Goal: Information Seeking & Learning: Learn about a topic

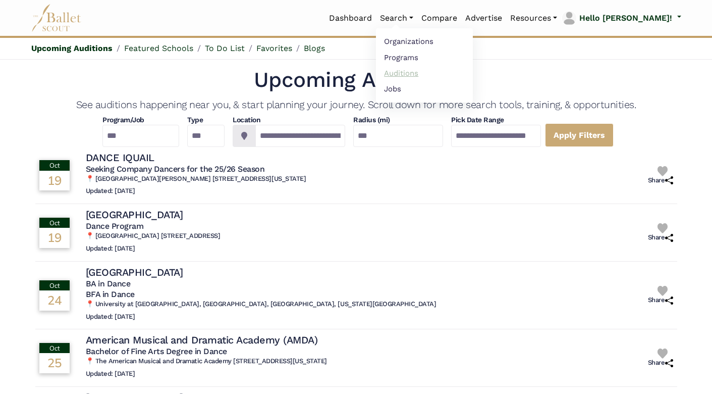
click at [434, 71] on link "Auditions" at bounding box center [424, 73] width 97 height 16
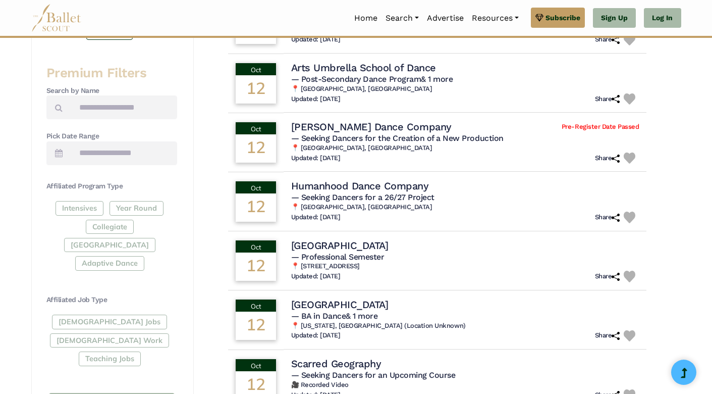
scroll to position [368, 0]
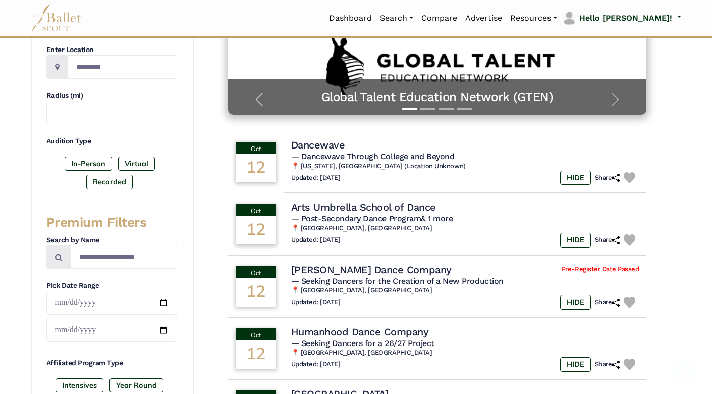
scroll to position [286, 0]
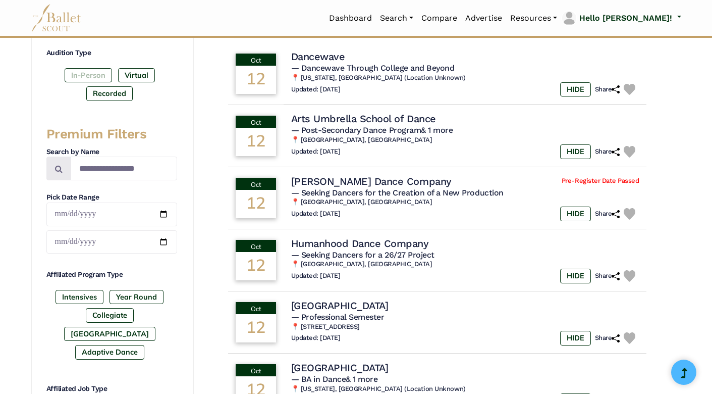
drag, startPoint x: 84, startPoint y: 69, endPoint x: 90, endPoint y: 70, distance: 5.6
click at [84, 70] on label "In-Person" at bounding box center [88, 75] width 47 height 14
click at [113, 93] on label "Recorded" at bounding box center [109, 93] width 46 height 14
click at [76, 291] on div "Affiliated Program Type Intensives Year Round Collegiate Post High School Adapt…" at bounding box center [111, 316] width 131 height 93
click at [79, 297] on label "Intensives" at bounding box center [80, 297] width 48 height 14
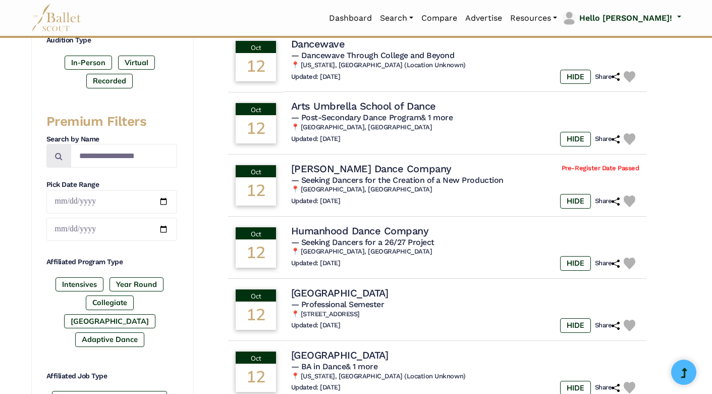
scroll to position [291, 0]
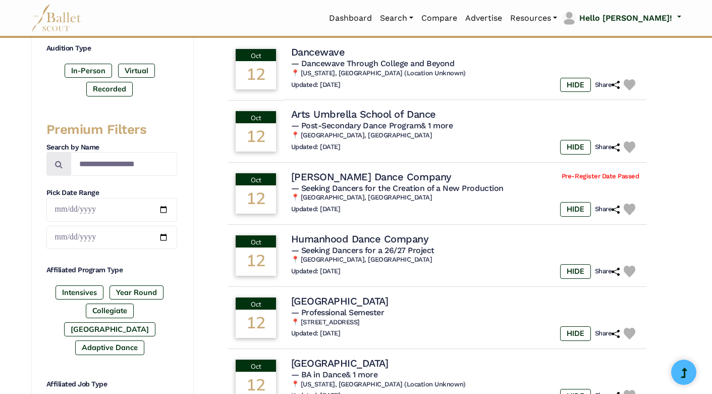
click at [220, 50] on div "Featured Organizations Global Talent Education Network (GTEN) Global Talent Edu…" at bounding box center [437, 246] width 455 height 702
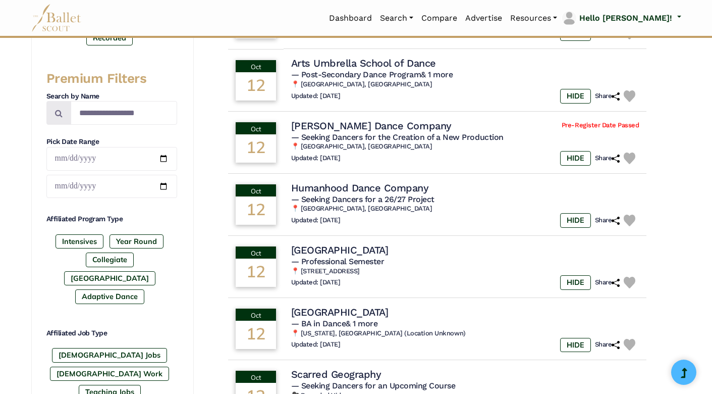
scroll to position [338, 0]
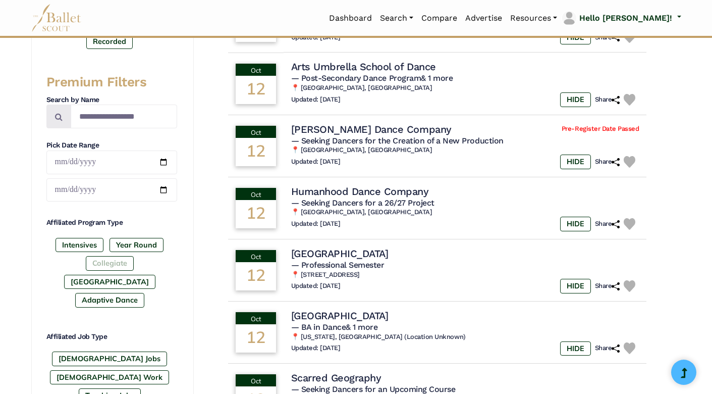
click at [86, 270] on label "Collegiate" at bounding box center [110, 263] width 48 height 14
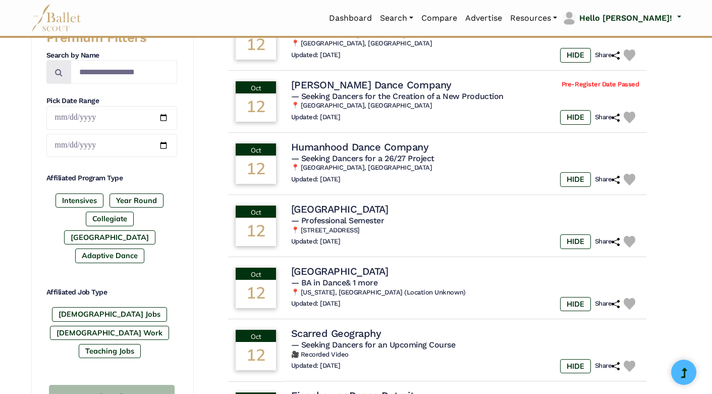
scroll to position [383, 0]
click at [86, 222] on label "Collegiate" at bounding box center [110, 219] width 48 height 14
click at [142, 199] on label "Year Round" at bounding box center [137, 200] width 54 height 14
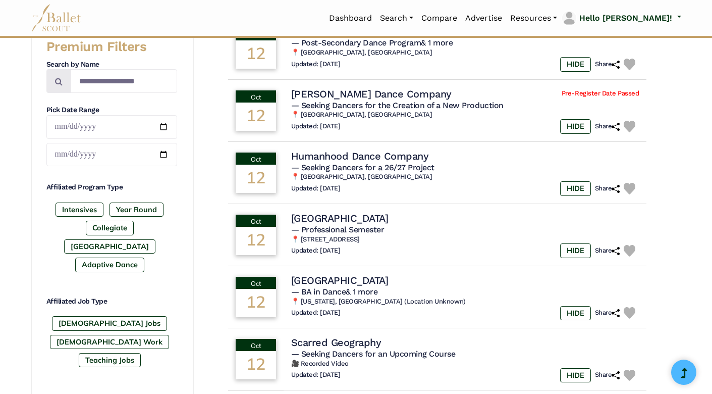
scroll to position [373, 0]
